Goal: Task Accomplishment & Management: Manage account settings

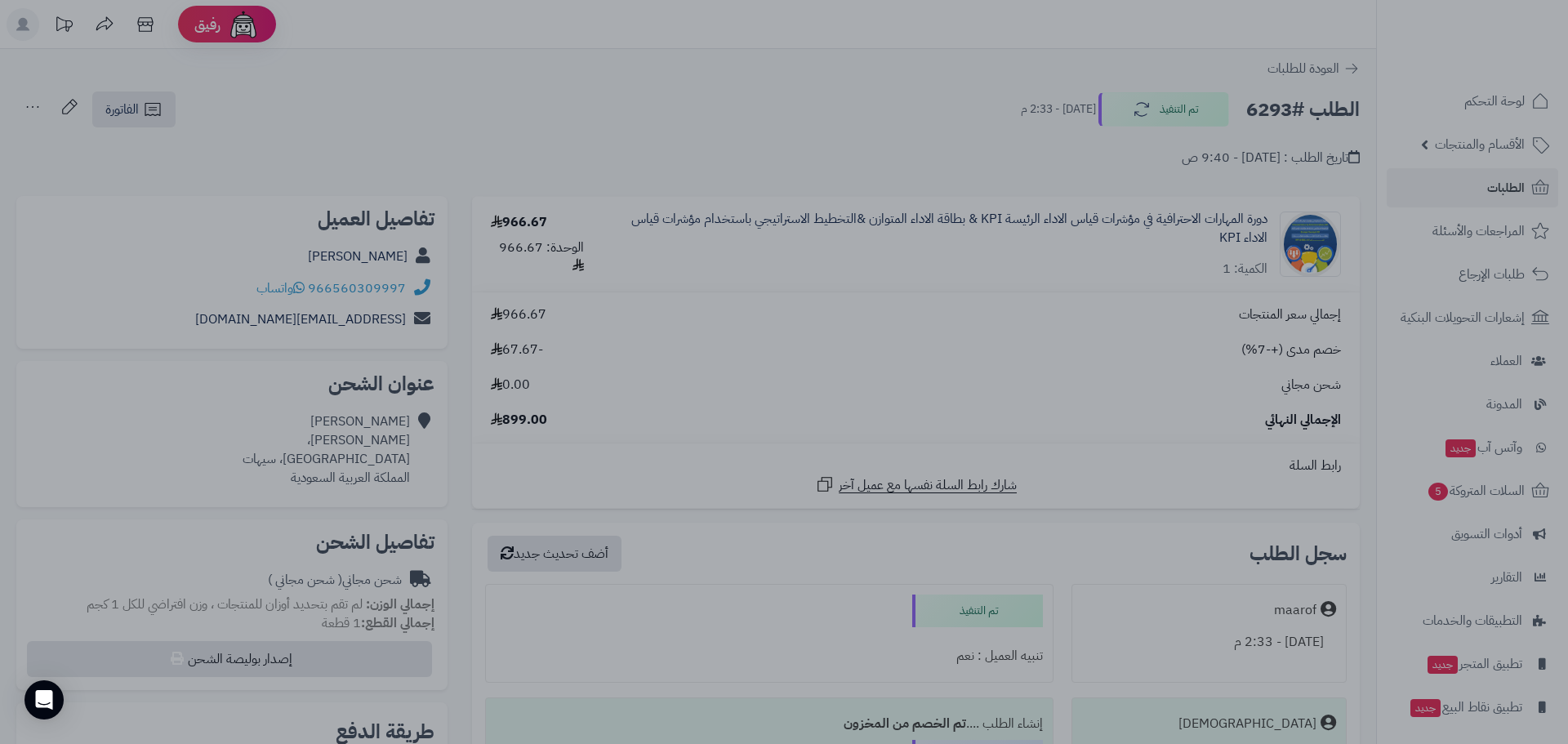
click at [922, 107] on div at bounding box center [784, 372] width 1568 height 744
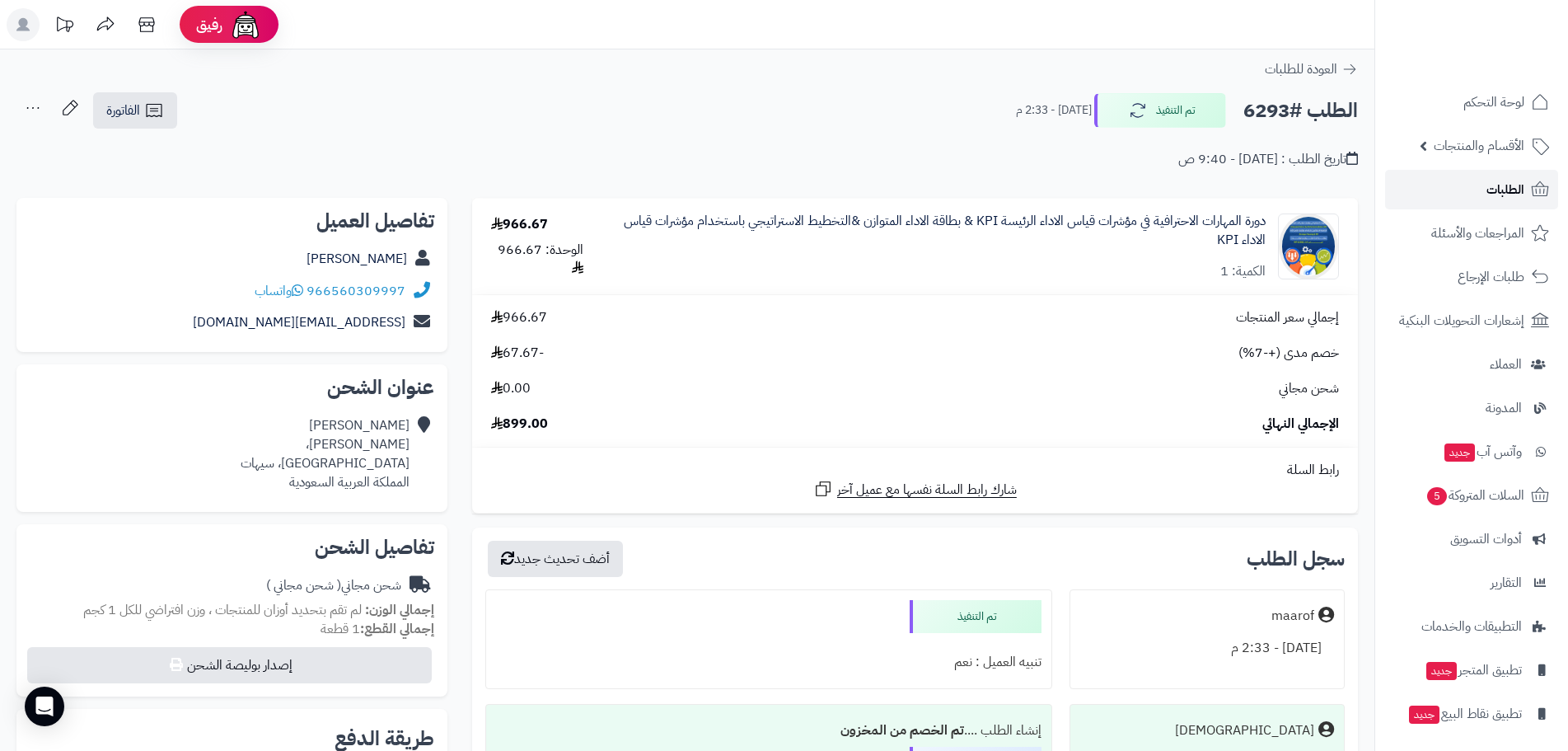
click at [1534, 192] on icon at bounding box center [1539, 190] width 20 height 20
